Goal: Task Accomplishment & Management: Manage account settings

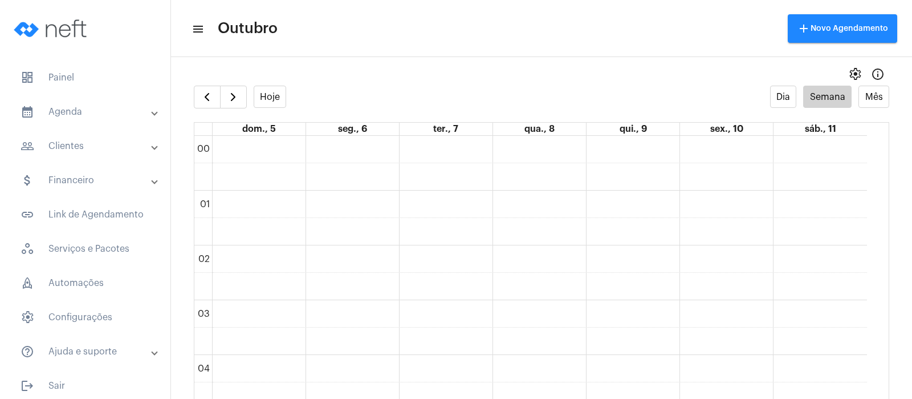
scroll to position [377, 0]
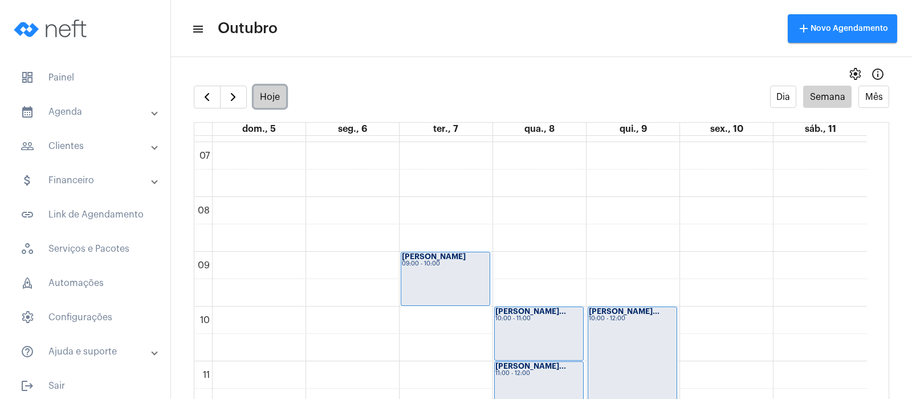
click at [271, 99] on button "Hoje" at bounding box center [270, 97] width 33 height 22
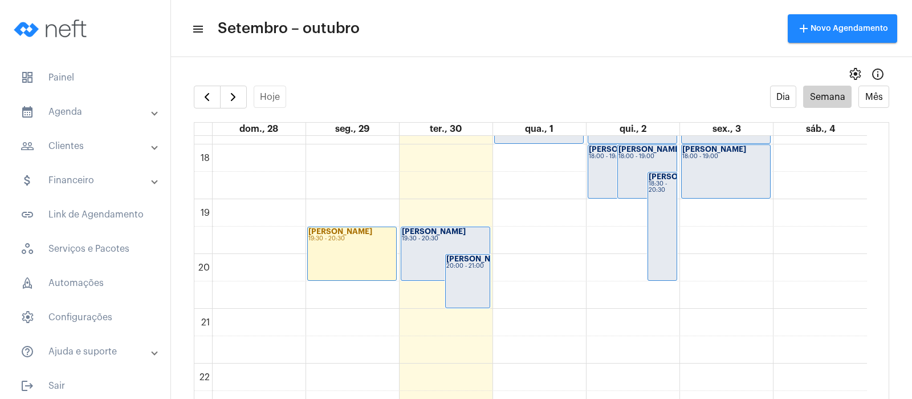
scroll to position [1029, 0]
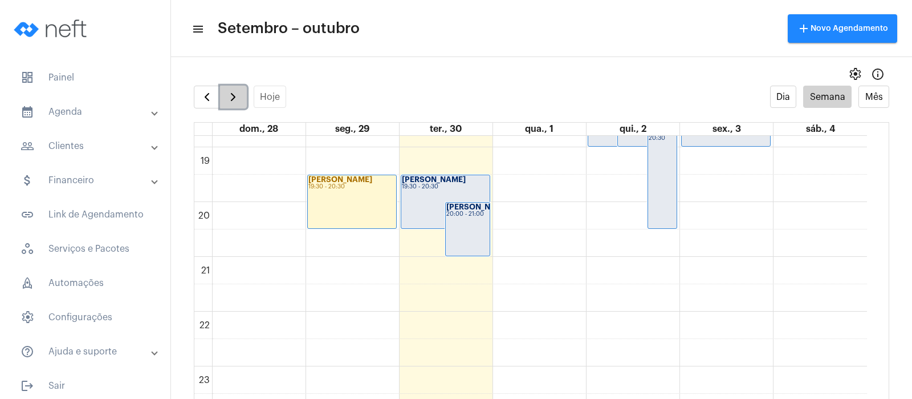
click at [231, 95] on span "button" at bounding box center [233, 97] width 14 height 14
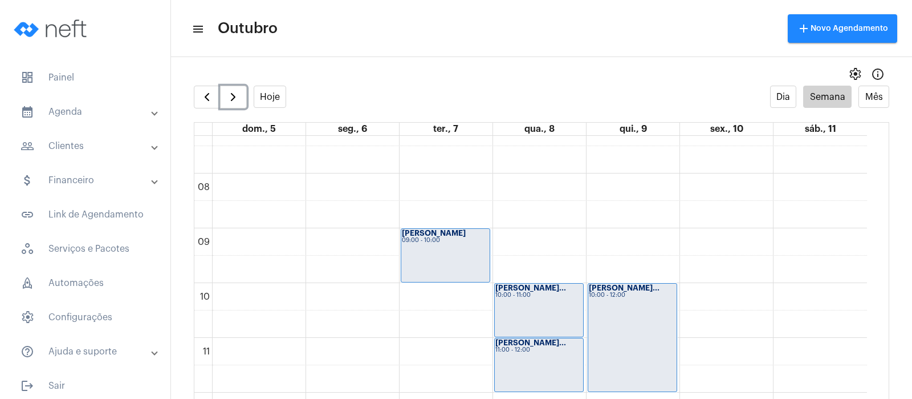
scroll to position [649, 0]
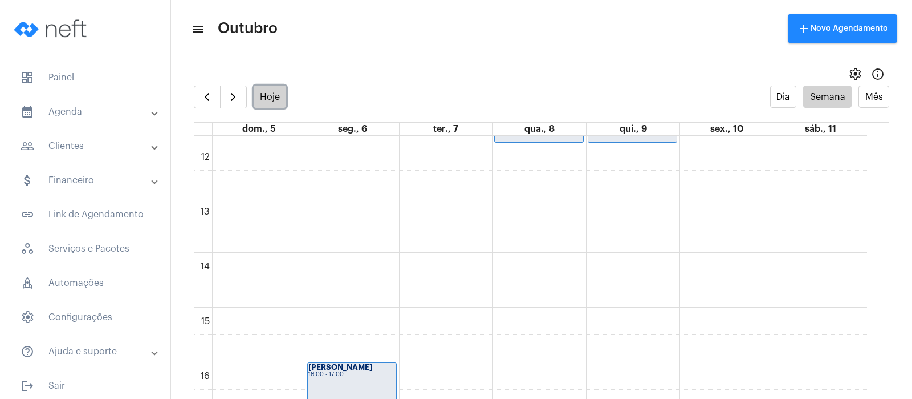
click at [276, 93] on button "Hoje" at bounding box center [270, 97] width 33 height 22
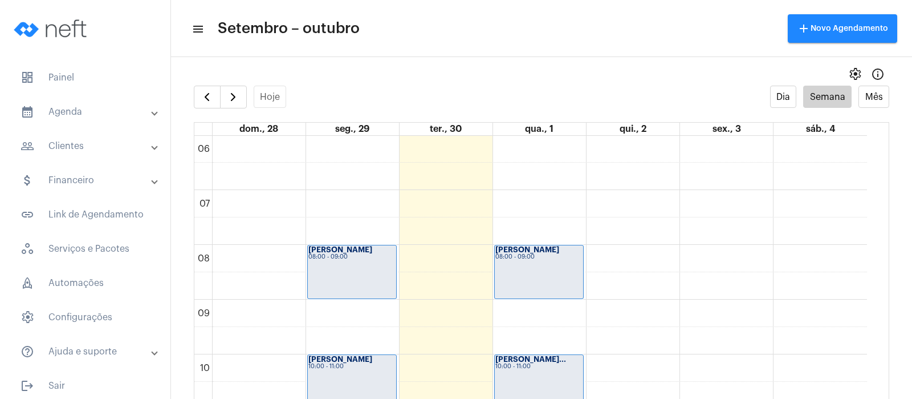
scroll to position [578, 0]
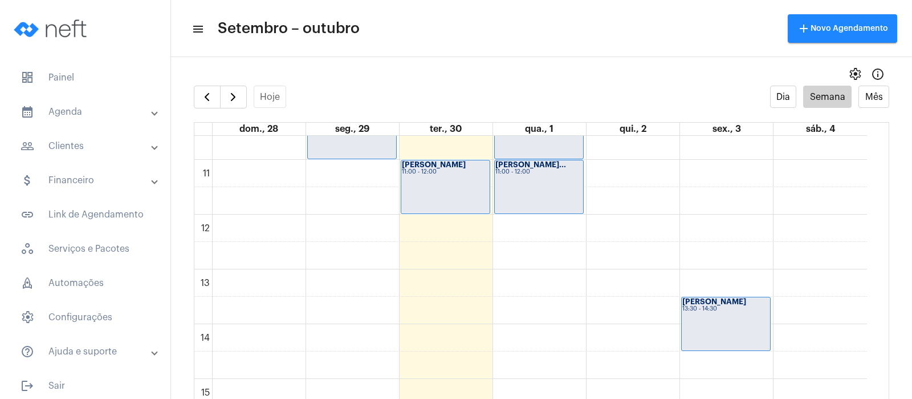
click at [878, 391] on td "00 01 02 03 04 05 06 07 08 09 10 11 12 13 14 15 16 17 18 19 20 21 22 23 [PERSON…" at bounding box center [541, 279] width 695 height 286
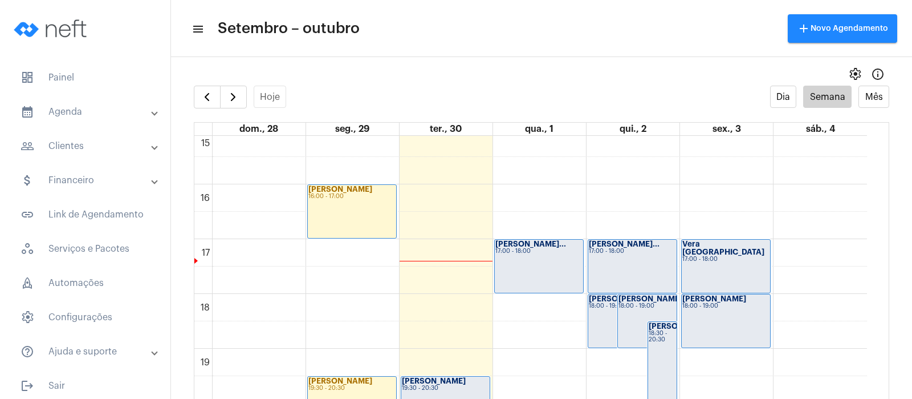
click at [447, 381] on strong "[PERSON_NAME]" at bounding box center [434, 380] width 64 height 7
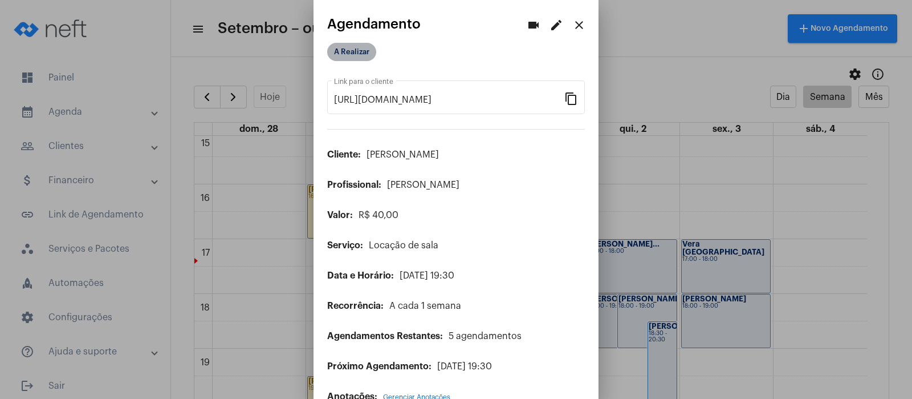
click at [343, 47] on mat-chip "A Realizar" at bounding box center [351, 52] width 49 height 18
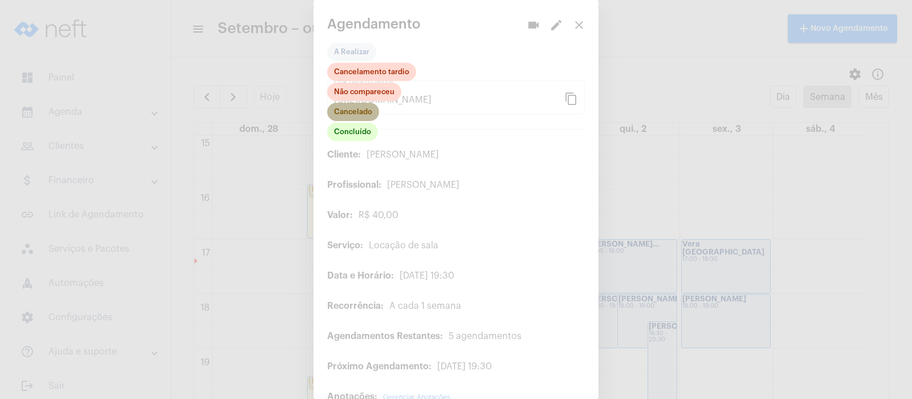
click at [353, 105] on mat-chip "Cancelado" at bounding box center [353, 112] width 52 height 18
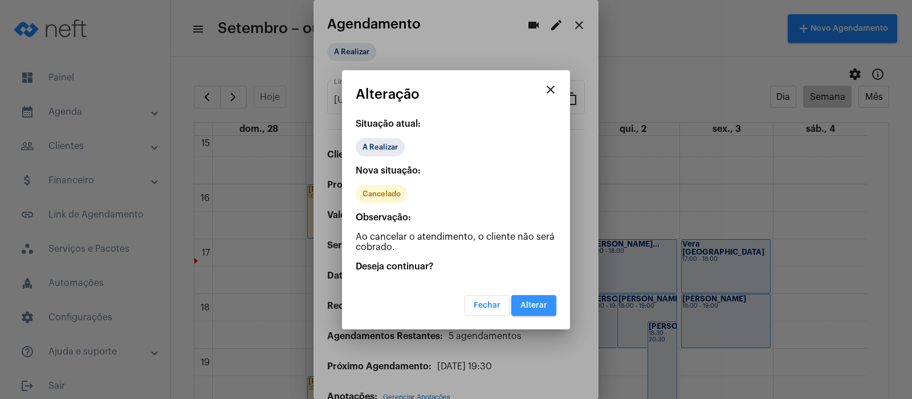
click at [544, 301] on span "Alterar" at bounding box center [534, 305] width 27 height 8
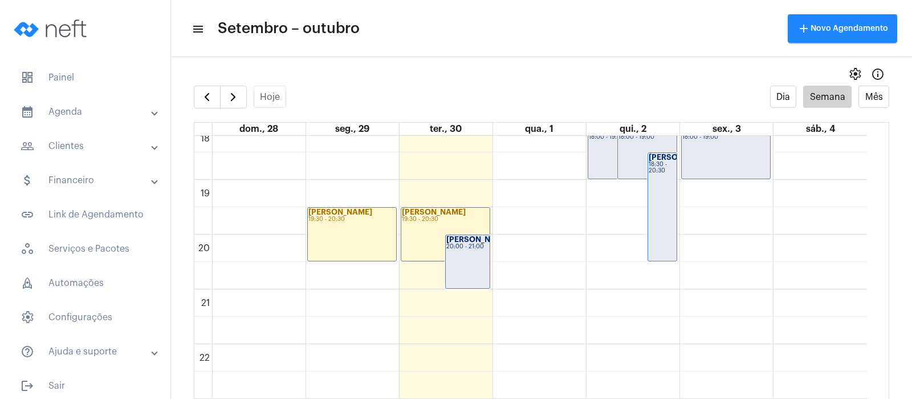
scroll to position [999, 0]
